Goal: Navigation & Orientation: Find specific page/section

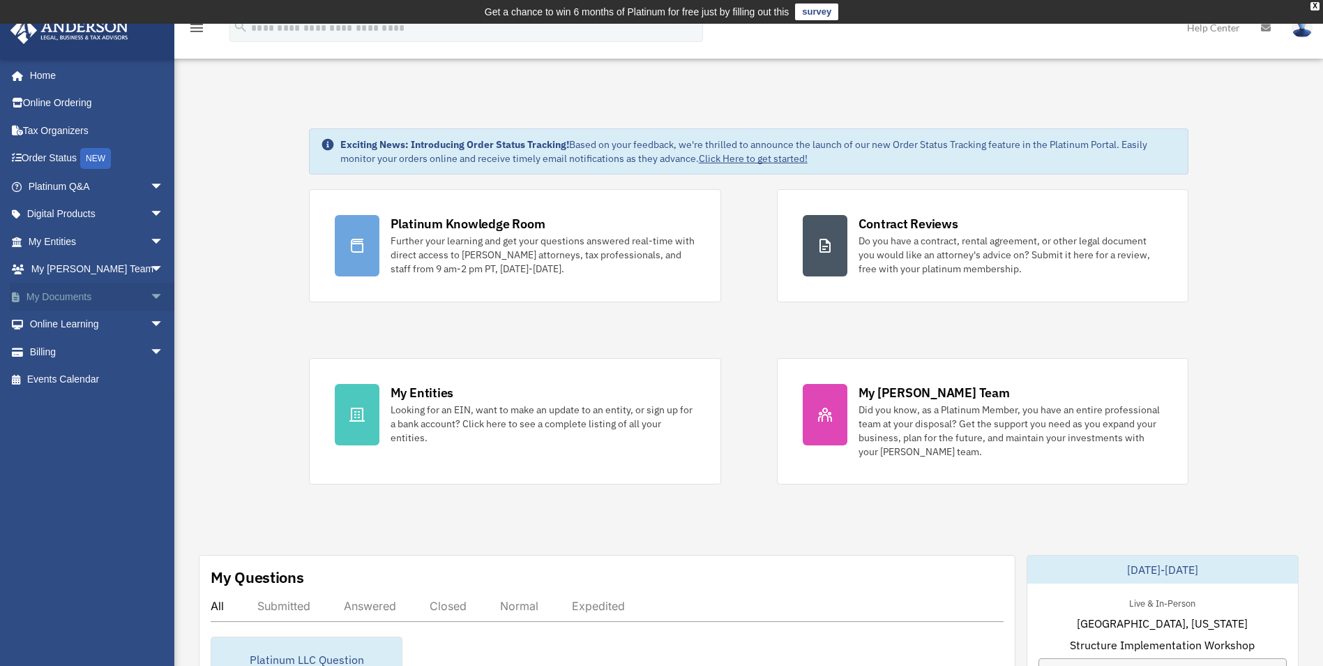
click at [89, 297] on link "My Documents arrow_drop_down" at bounding box center [97, 297] width 175 height 28
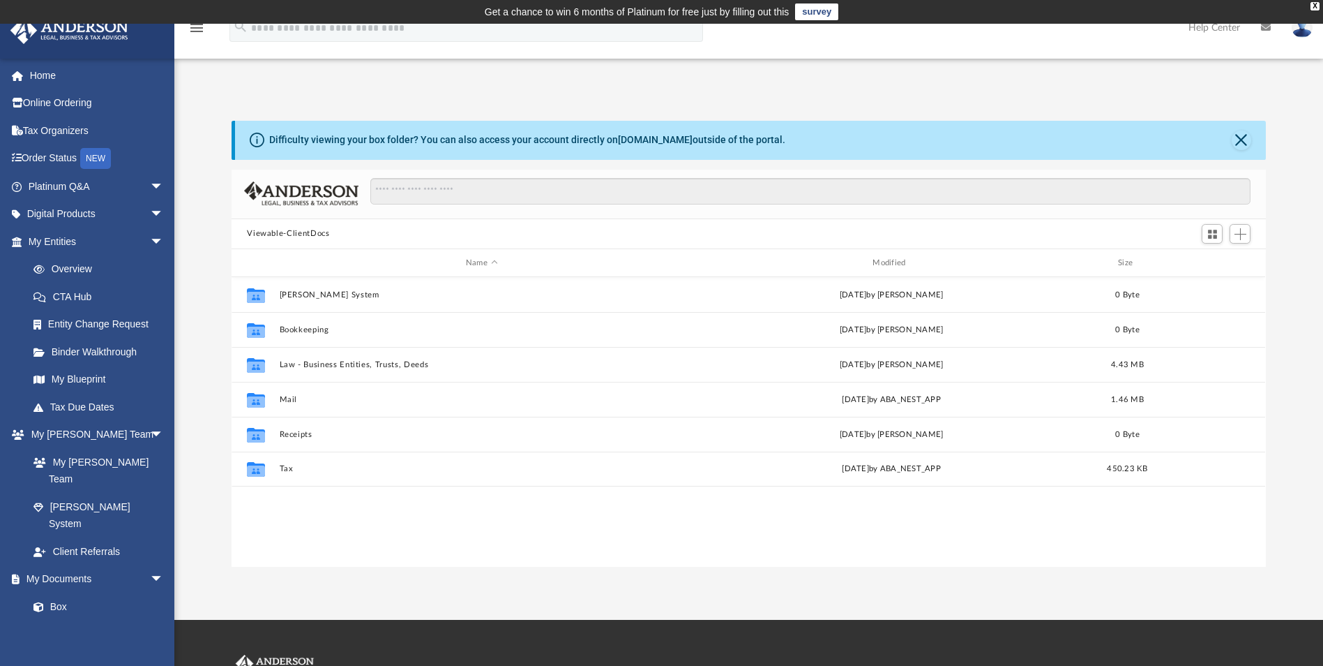
scroll to position [307, 1024]
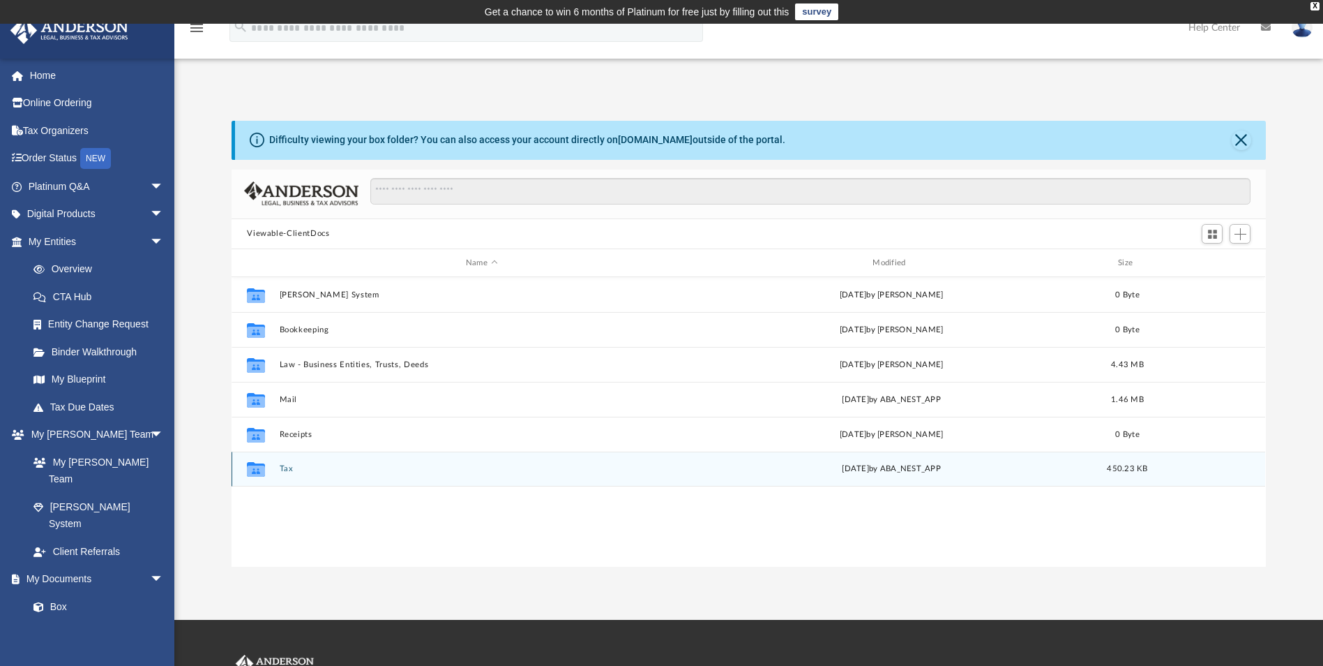
click at [263, 472] on icon "grid" at bounding box center [256, 470] width 18 height 11
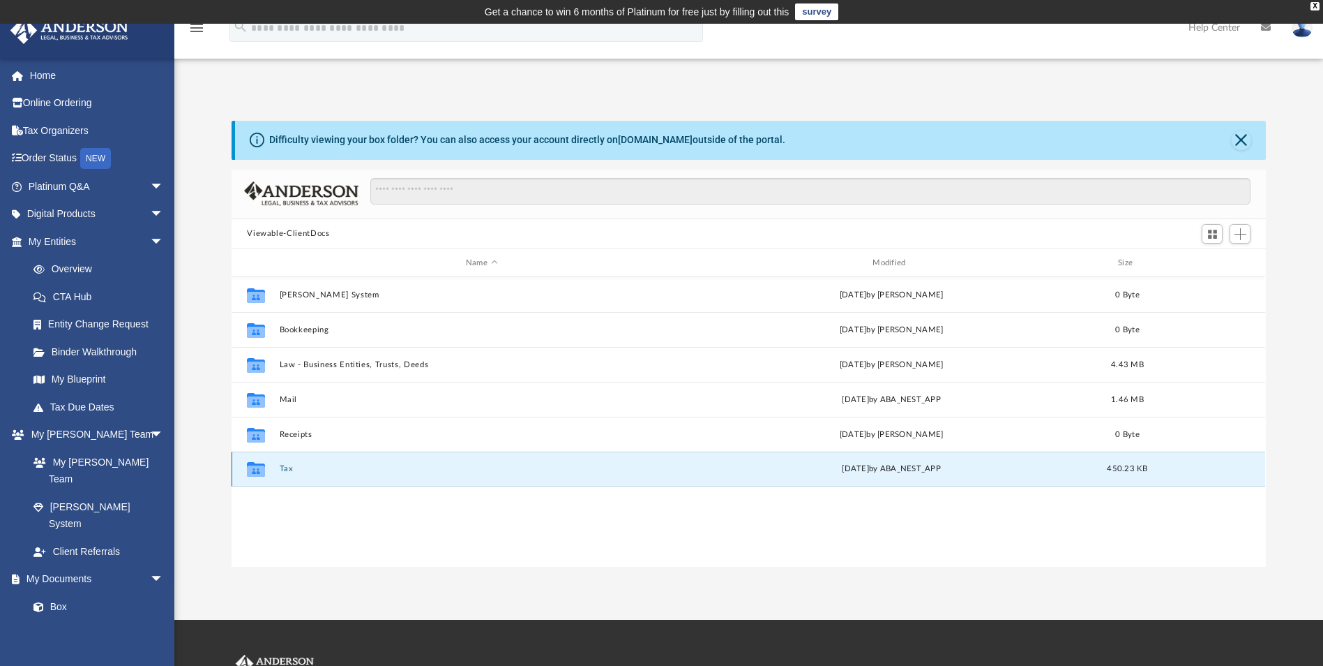
click at [263, 472] on icon "grid" at bounding box center [256, 470] width 18 height 11
drag, startPoint x: 263, startPoint y: 472, endPoint x: 375, endPoint y: 476, distance: 112.4
click at [375, 476] on div "Collaborated Folder Tax [DATE] by ABA_NEST_APP 450.23 KB" at bounding box center [749, 468] width 1034 height 35
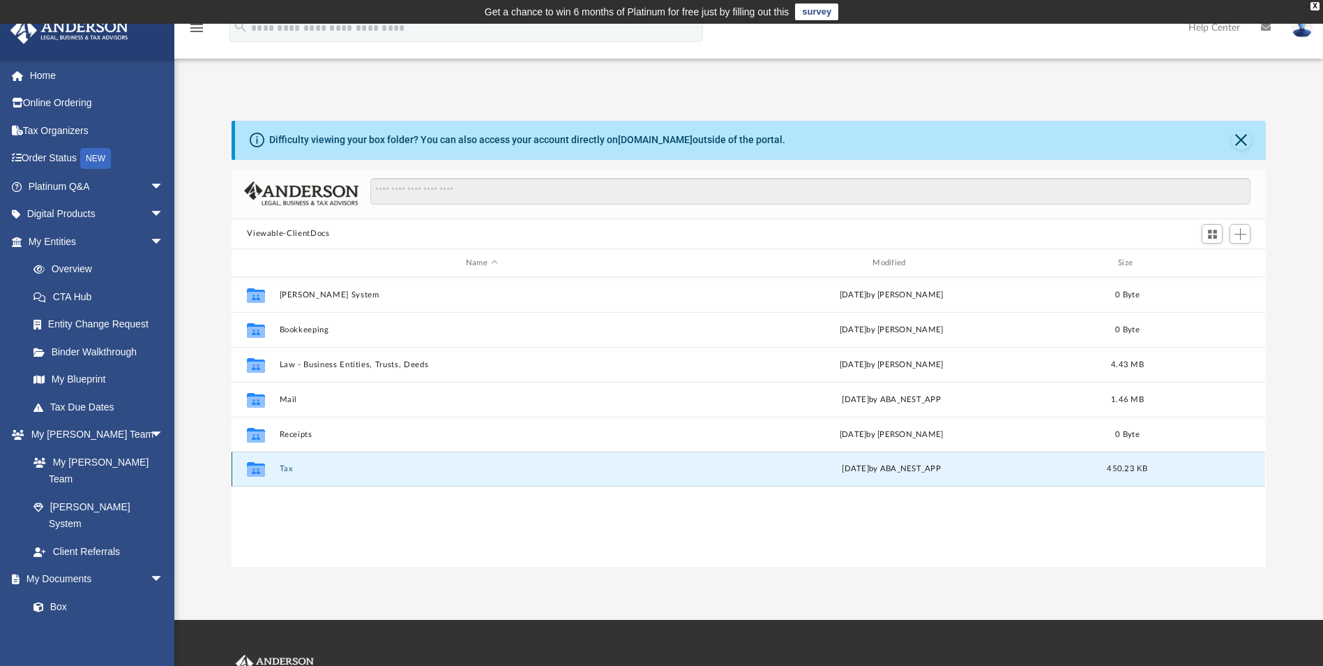
click at [423, 470] on button "Tax" at bounding box center [482, 469] width 404 height 9
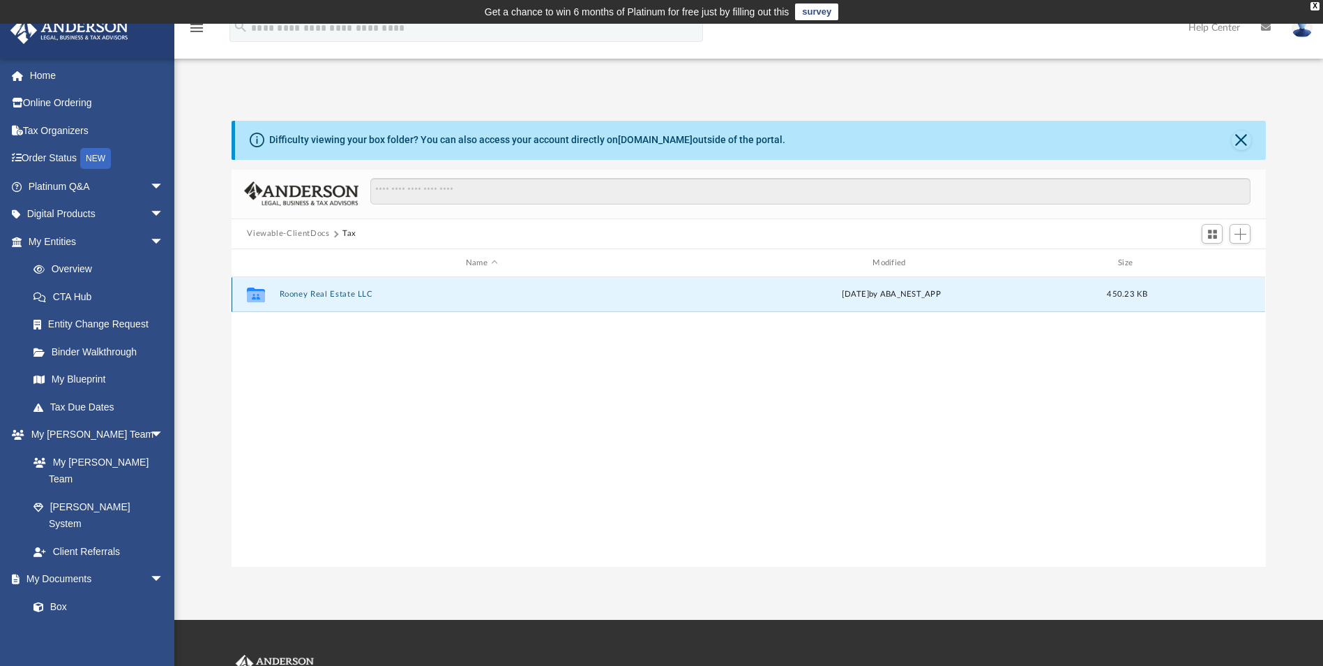
click at [370, 296] on button "Rooney Real Estate LLC" at bounding box center [482, 294] width 404 height 9
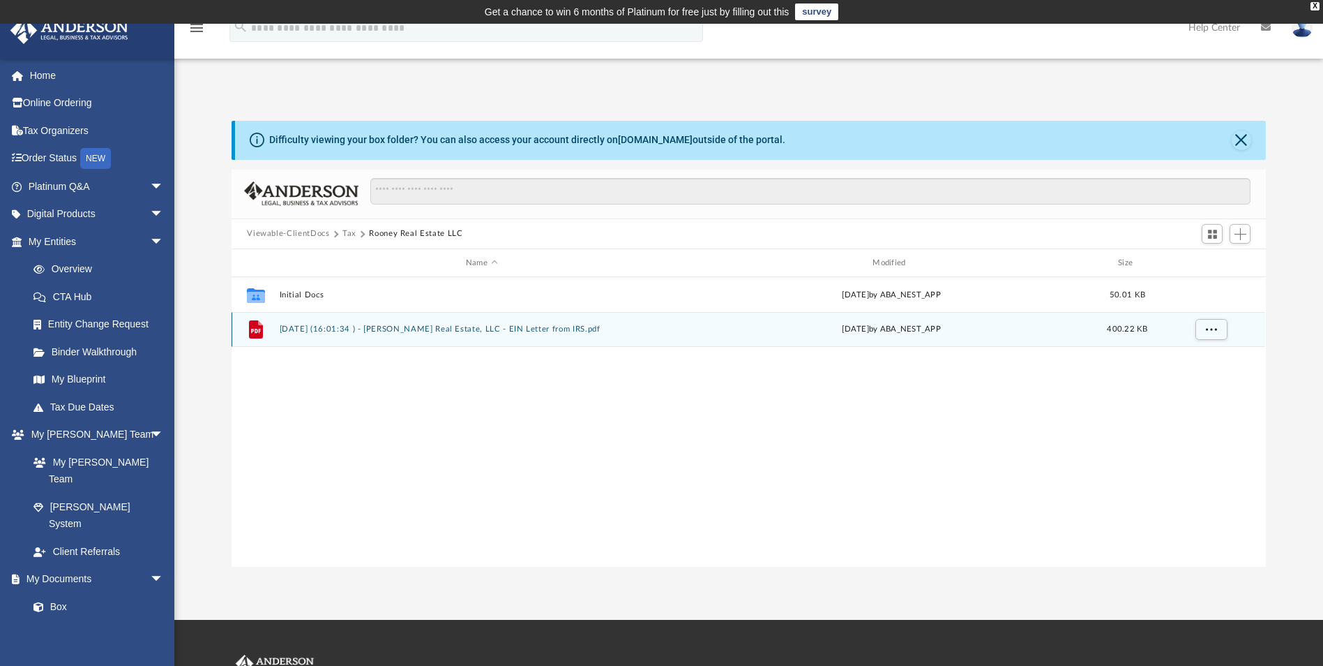
click at [352, 333] on button "[DATE] (16:01:34 ) - [PERSON_NAME] Real Estate, LLC - EIN Letter from IRS.pdf" at bounding box center [482, 329] width 404 height 9
